Goal: Information Seeking & Learning: Find specific fact

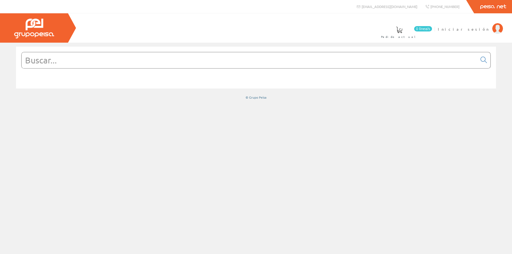
drag, startPoint x: 0, startPoint y: 0, endPoint x: 110, endPoint y: 59, distance: 125.5
click at [110, 59] on input "text" at bounding box center [250, 60] width 456 height 16
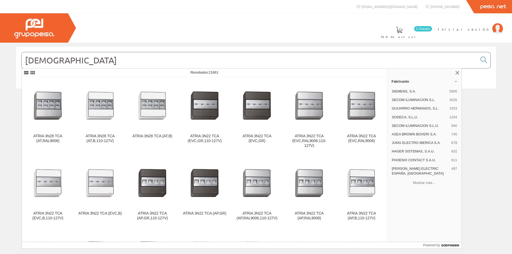
type input "atex"
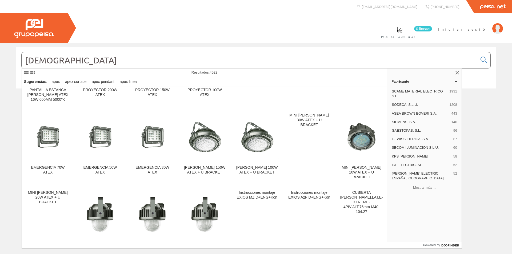
scroll to position [160, 0]
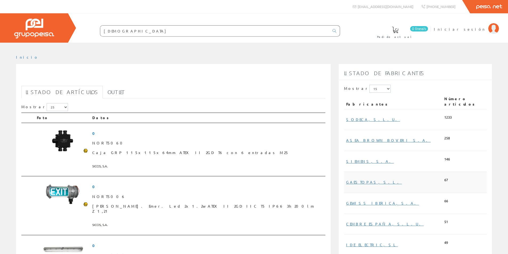
click at [430, 173] on td "GAESTOPAS, S.L." at bounding box center [393, 182] width 98 height 21
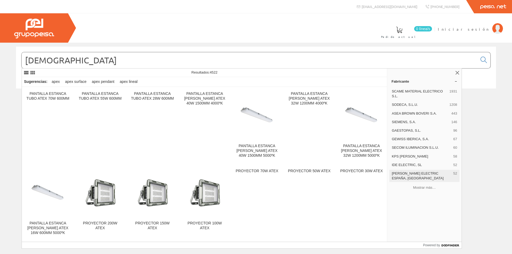
click at [410, 173] on span "[PERSON_NAME] ELECTRIC ESPAÑA, [GEOGRAPHIC_DATA]" at bounding box center [421, 176] width 59 height 10
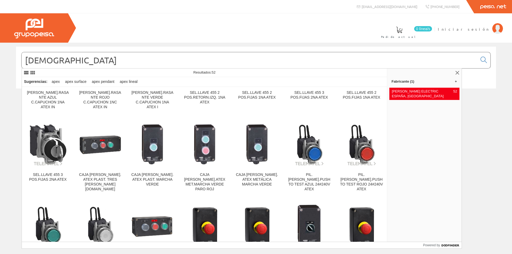
scroll to position [373, 0]
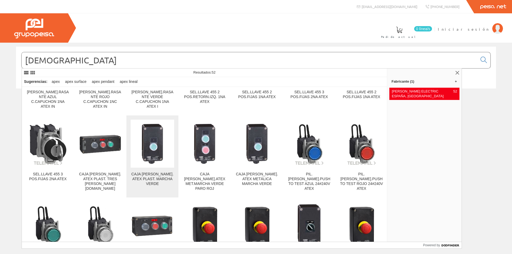
click at [159, 122] on img at bounding box center [152, 143] width 43 height 43
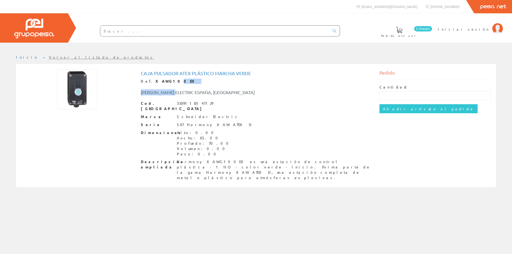
drag, startPoint x: 175, startPoint y: 84, endPoint x: 163, endPoint y: 84, distance: 11.7
click at [163, 84] on div "Caja pulsador ATEX plástico marcha verde Ref. XAWG100EX [PERSON_NAME] ELECTRIC …" at bounding box center [256, 126] width 231 height 110
click at [168, 81] on strong "XAWG100EX" at bounding box center [177, 81] width 42 height 5
drag, startPoint x: 172, startPoint y: 81, endPoint x: 149, endPoint y: 79, distance: 23.0
click at [149, 79] on div "Ref. XAWG100EX" at bounding box center [256, 81] width 231 height 5
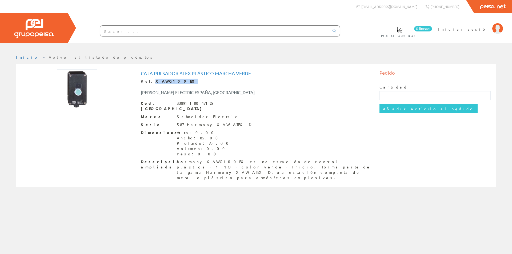
copy strong "XAWG100EX"
click at [487, 29] on span "Iniciar sesión" at bounding box center [464, 28] width 52 height 5
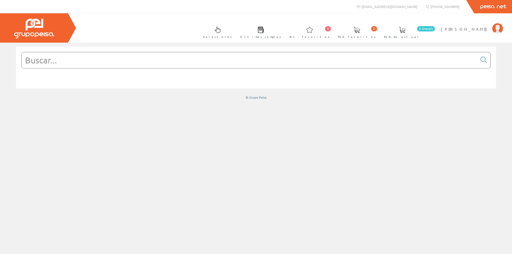
click at [104, 66] on input "text" at bounding box center [250, 60] width 456 height 16
paste input "XAWG100EX"
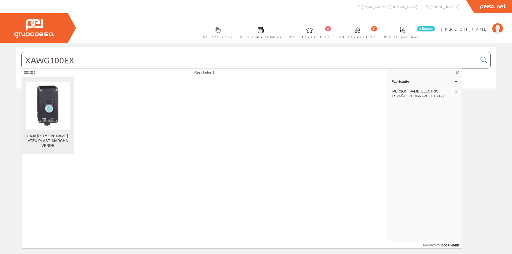
type input "XAWG100EX"
click at [58, 100] on img at bounding box center [47, 105] width 43 height 43
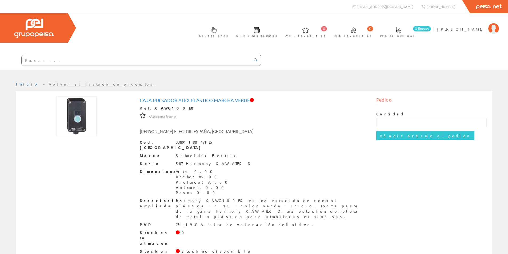
click at [62, 61] on input "text" at bounding box center [136, 60] width 229 height 11
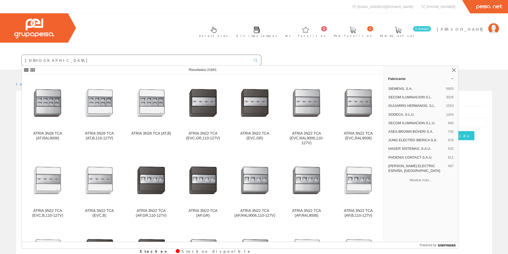
type input "atex"
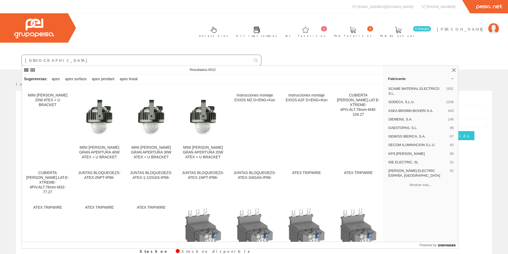
scroll to position [240, 0]
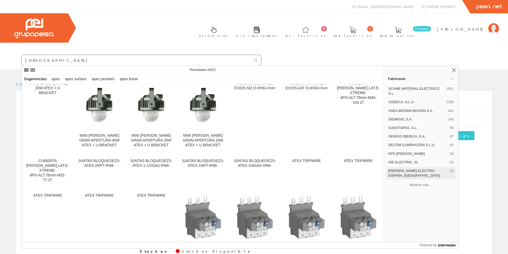
click at [410, 172] on span "SCHNEIDER ELECTRIC ESPAÑA, SA" at bounding box center [417, 174] width 59 height 10
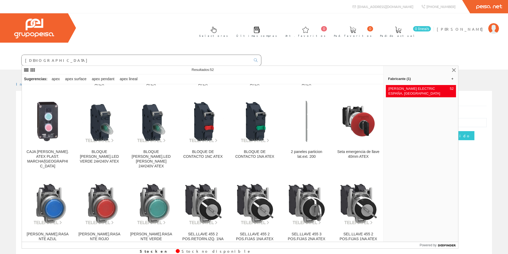
scroll to position [240, 0]
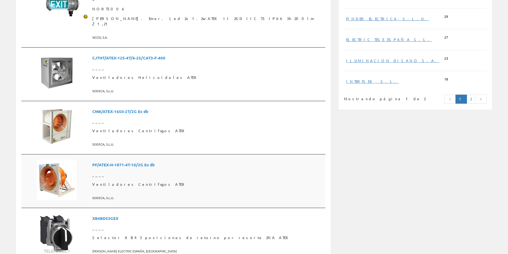
scroll to position [427, 0]
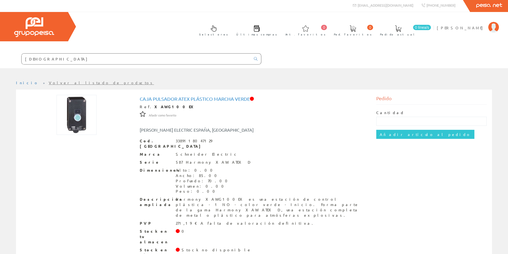
scroll to position [2, 0]
click at [63, 56] on input "[DEMOGRAPHIC_DATA]" at bounding box center [136, 58] width 229 height 11
click at [257, 59] on icon at bounding box center [256, 59] width 4 height 4
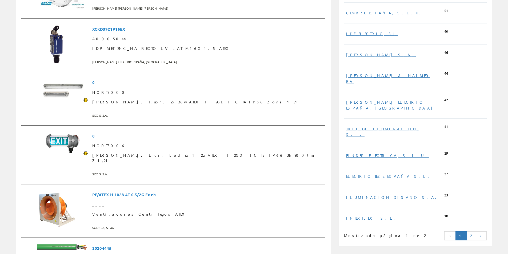
scroll to position [267, 0]
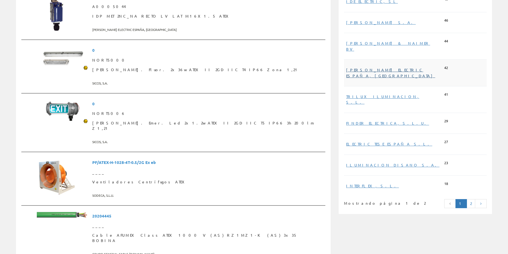
click at [391, 67] on link "[PERSON_NAME] ELECTRIC ESPAÑA, [GEOGRAPHIC_DATA]" at bounding box center [390, 72] width 89 height 10
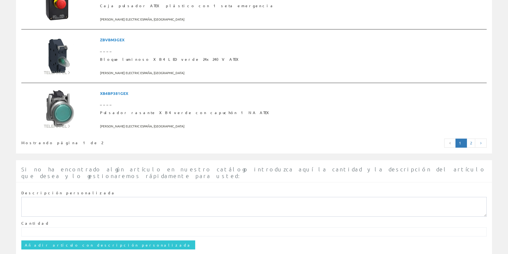
scroll to position [1348, 0]
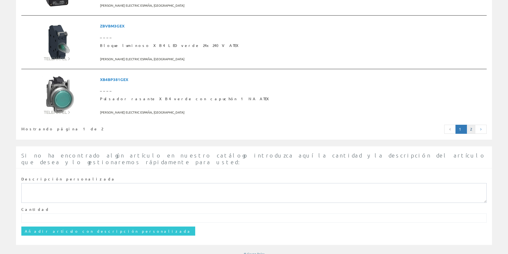
click at [469, 127] on link "2" at bounding box center [471, 129] width 9 height 9
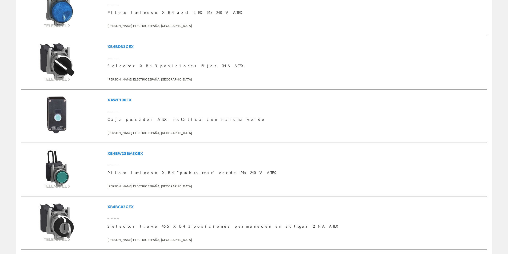
scroll to position [373, 0]
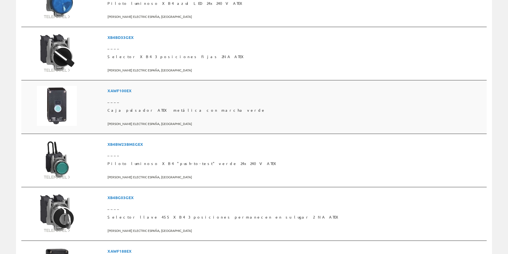
click at [170, 90] on span "XAWF100EX" at bounding box center [296, 91] width 377 height 10
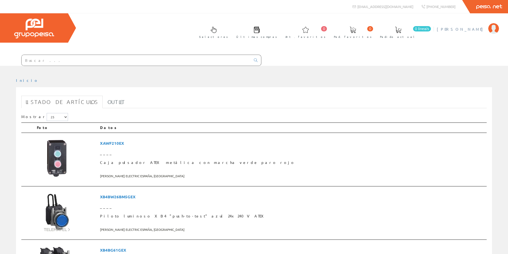
click at [481, 31] on span "[PERSON_NAME]" at bounding box center [461, 28] width 49 height 5
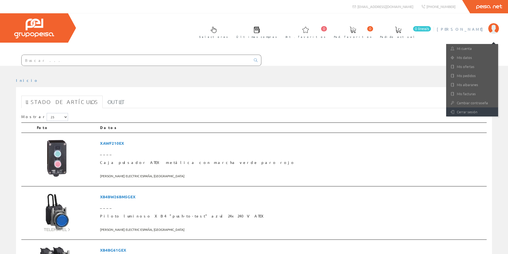
click at [469, 112] on link "Cerrar sesión" at bounding box center [472, 112] width 52 height 9
